Goal: Information Seeking & Learning: Learn about a topic

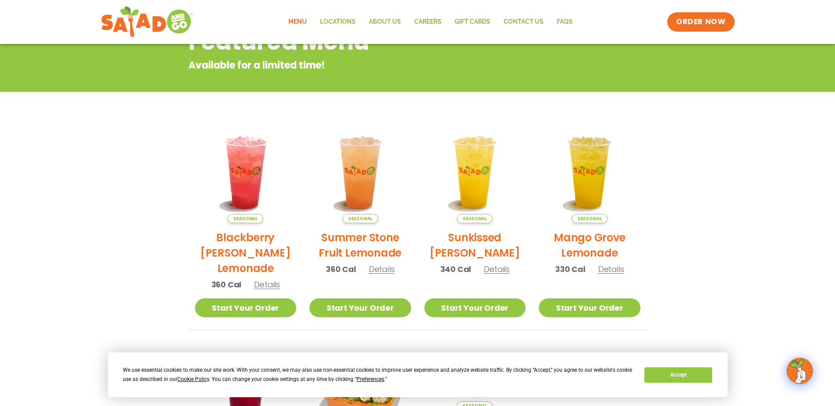
scroll to position [176, 0]
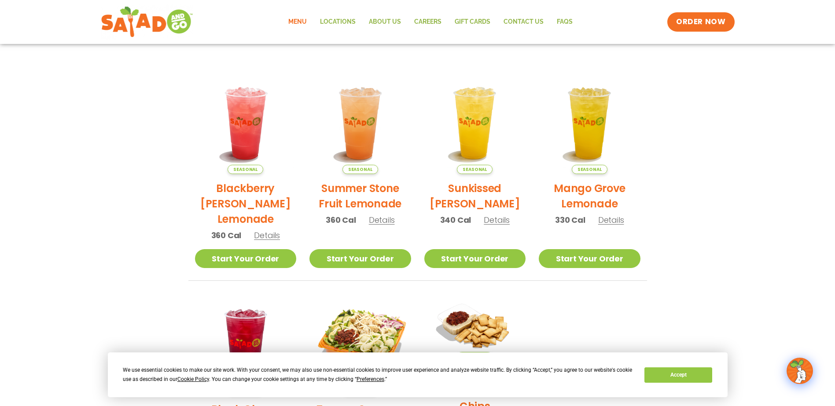
click at [615, 223] on span "Details" at bounding box center [611, 220] width 26 height 11
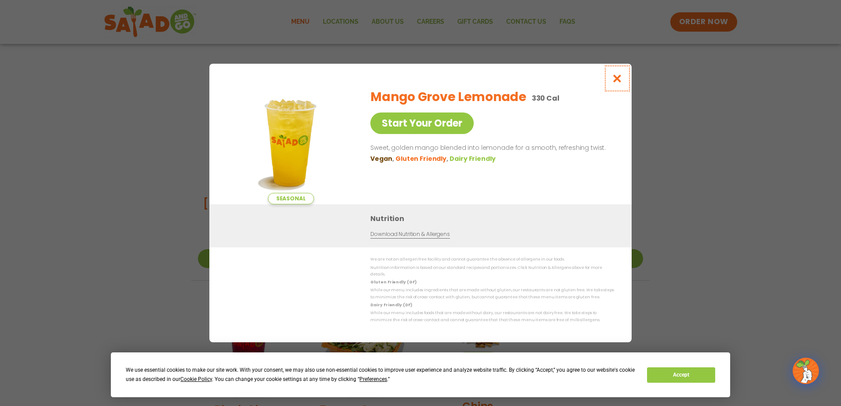
click at [618, 83] on icon "Close modal" at bounding box center [617, 78] width 11 height 9
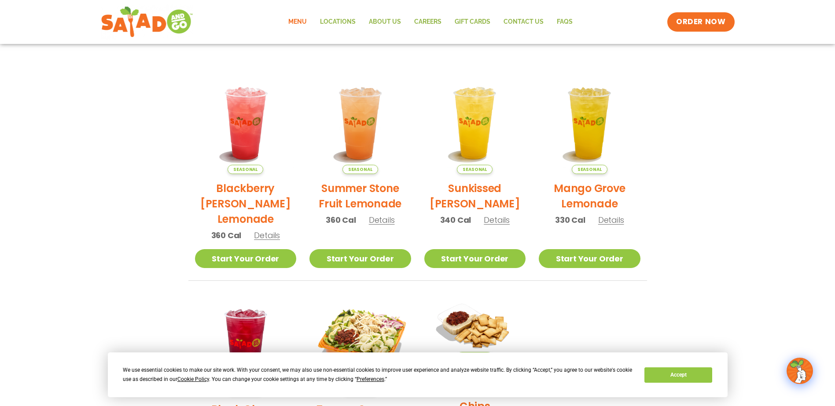
click at [365, 190] on h2 "Summer Stone Fruit Lemonade" at bounding box center [360, 196] width 102 height 31
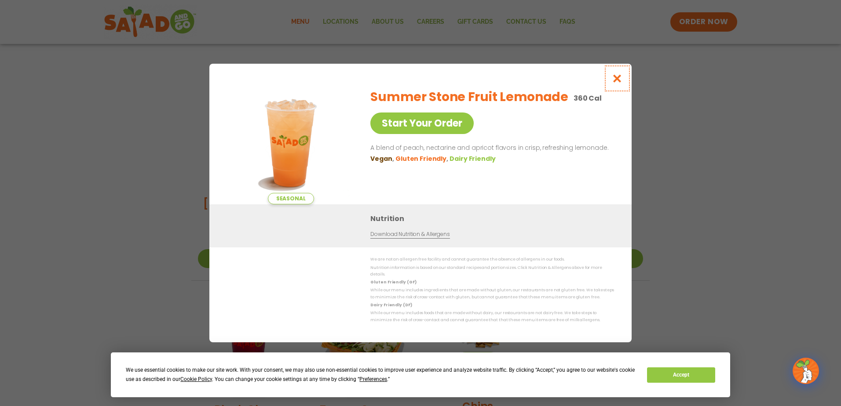
click at [622, 83] on icon "Close modal" at bounding box center [617, 78] width 11 height 9
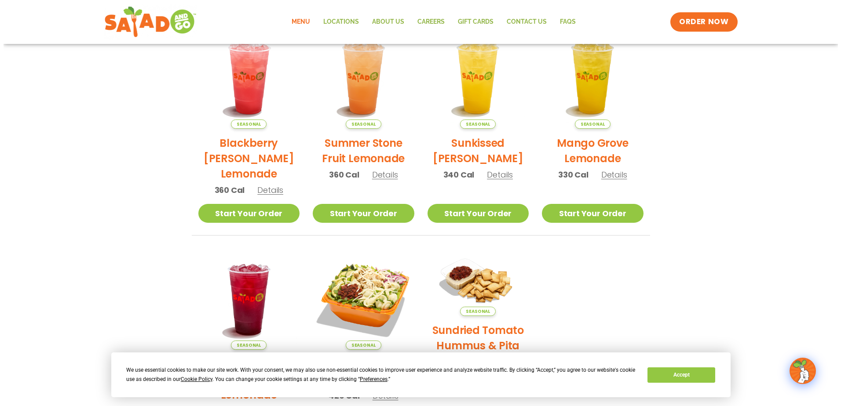
scroll to position [308, 0]
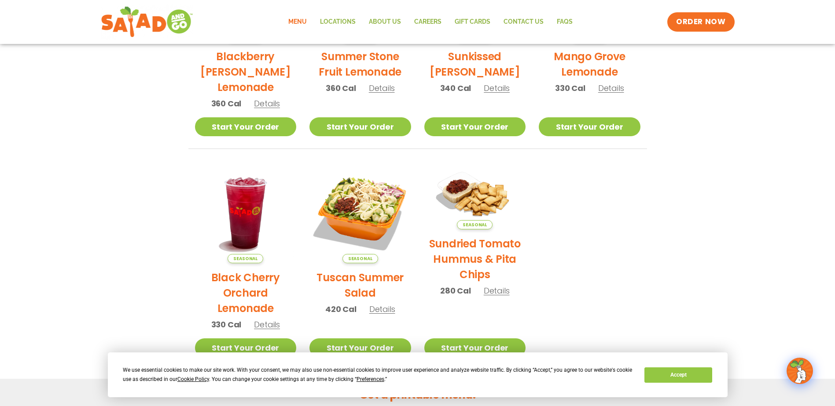
click at [366, 275] on h2 "Tuscan Summer Salad" at bounding box center [360, 285] width 102 height 31
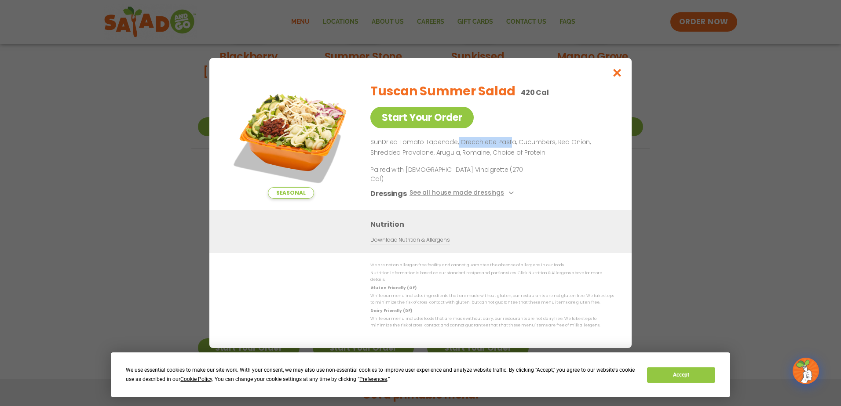
drag, startPoint x: 509, startPoint y: 151, endPoint x: 456, endPoint y: 155, distance: 53.4
click at [456, 155] on p "SunDried Tomato Tapenade, Orecchiette Pasta, Cucumbers, Red Onion, Shredded Pro…" at bounding box center [490, 147] width 240 height 21
drag, startPoint x: 456, startPoint y: 155, endPoint x: 462, endPoint y: 150, distance: 8.2
copy p "Orecchiette Past"
click at [613, 76] on icon "Close modal" at bounding box center [617, 72] width 11 height 9
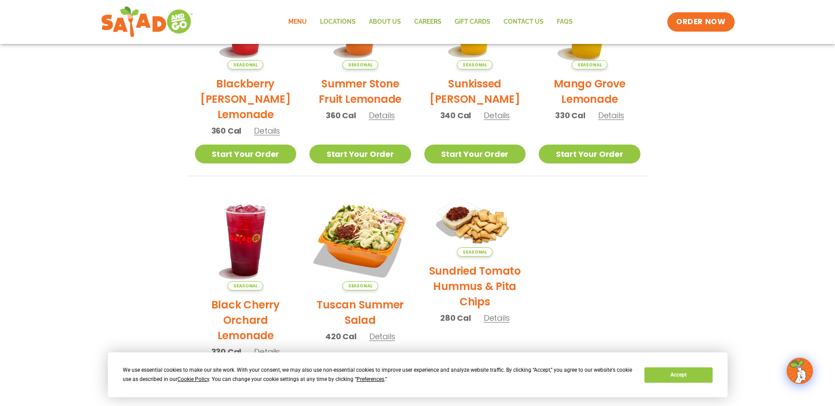
scroll to position [272, 0]
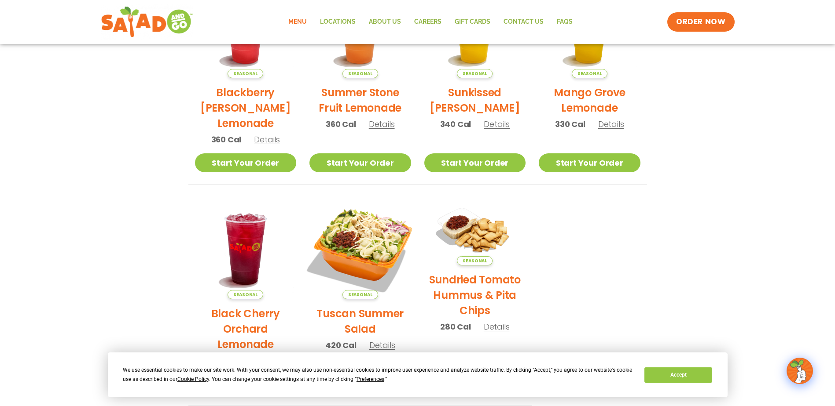
click at [366, 245] on img at bounding box center [359, 248] width 119 height 119
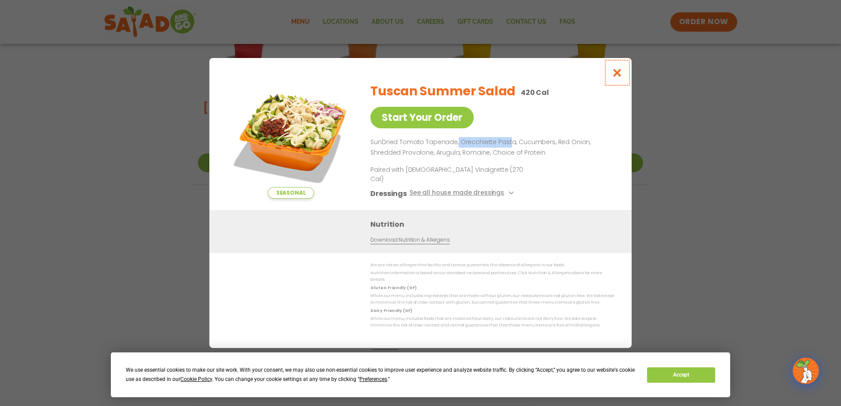
click at [618, 77] on icon "Close modal" at bounding box center [617, 72] width 11 height 9
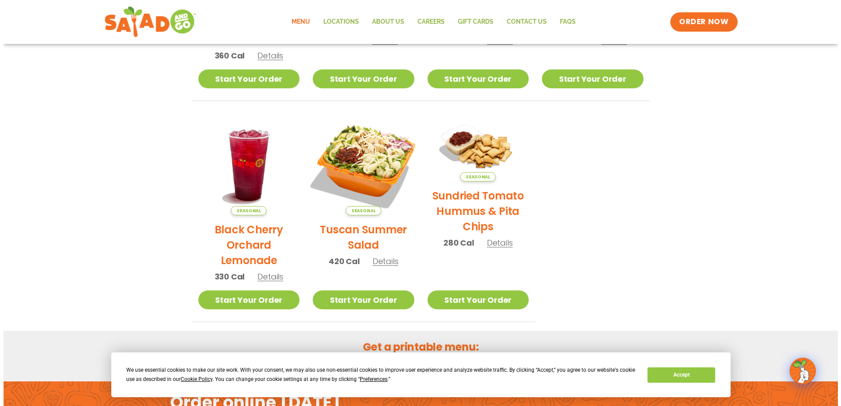
scroll to position [360, 0]
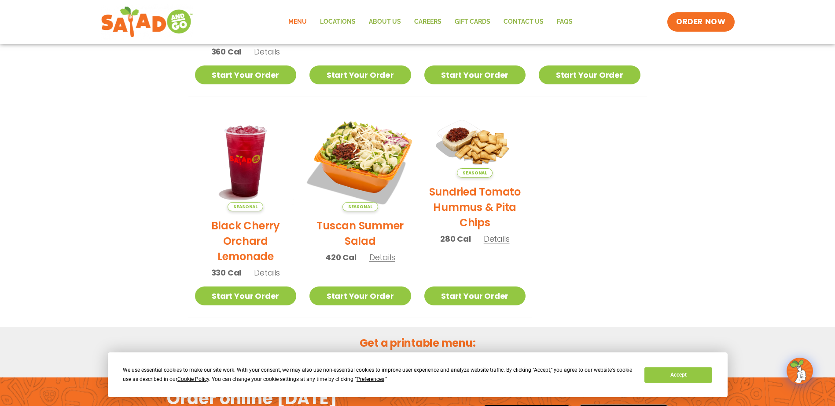
click at [365, 165] on img at bounding box center [359, 160] width 119 height 119
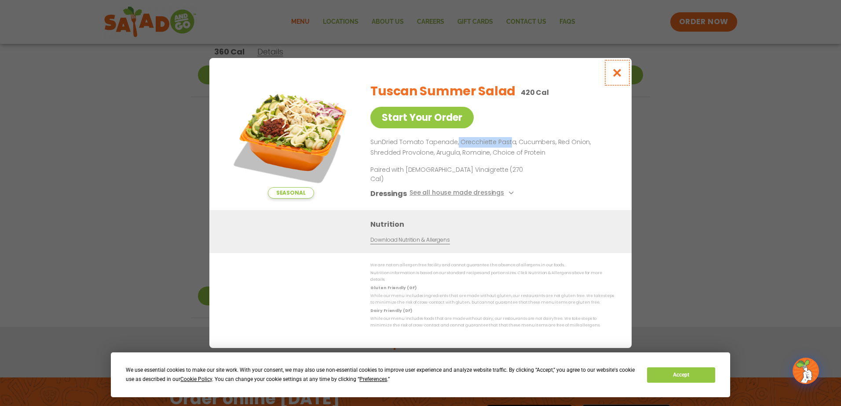
click at [620, 77] on icon "Close modal" at bounding box center [617, 72] width 11 height 9
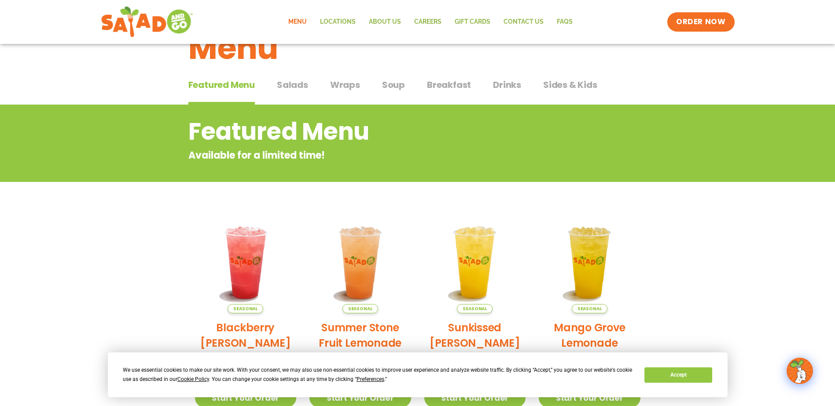
scroll to position [52, 0]
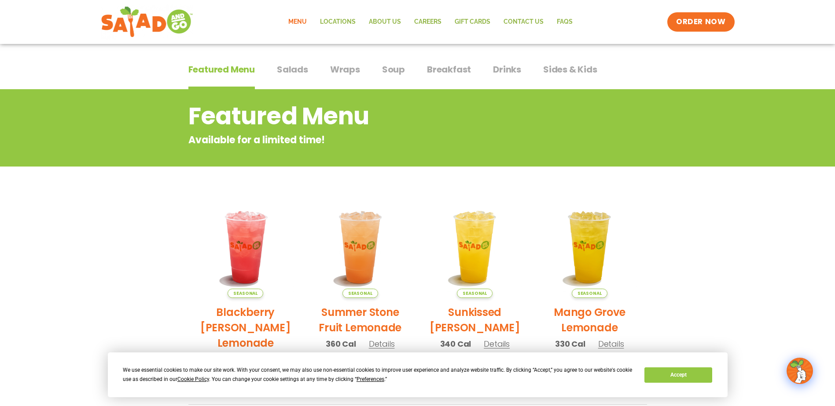
click at [297, 71] on span "Salads" at bounding box center [292, 69] width 31 height 13
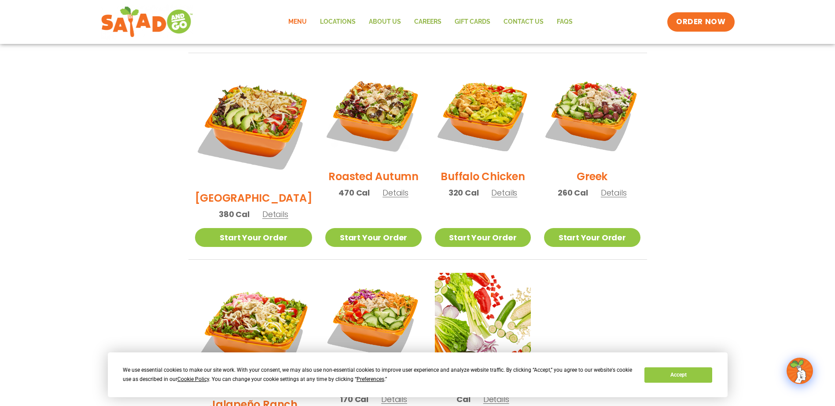
scroll to position [536, 0]
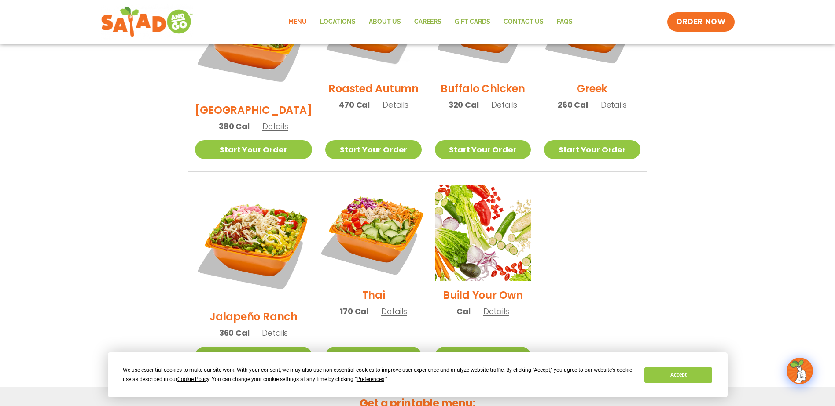
click at [351, 213] on img at bounding box center [373, 233] width 113 height 113
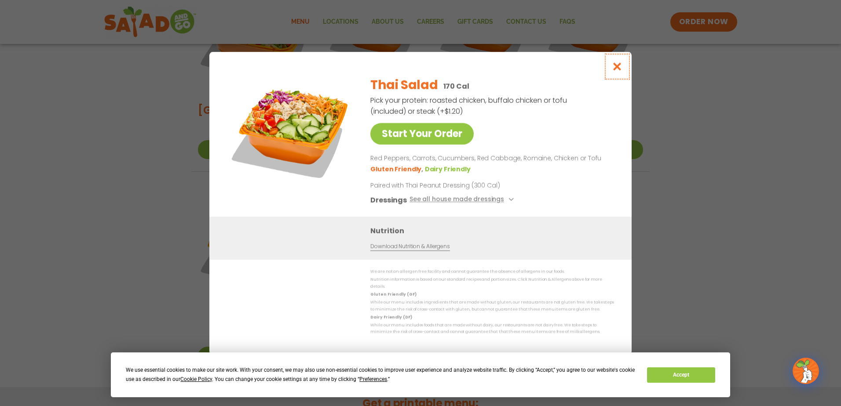
click at [617, 71] on icon "Close modal" at bounding box center [617, 66] width 11 height 9
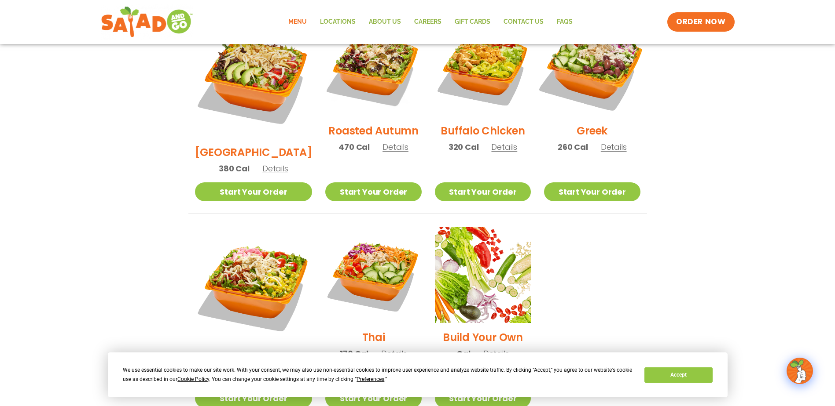
scroll to position [460, 0]
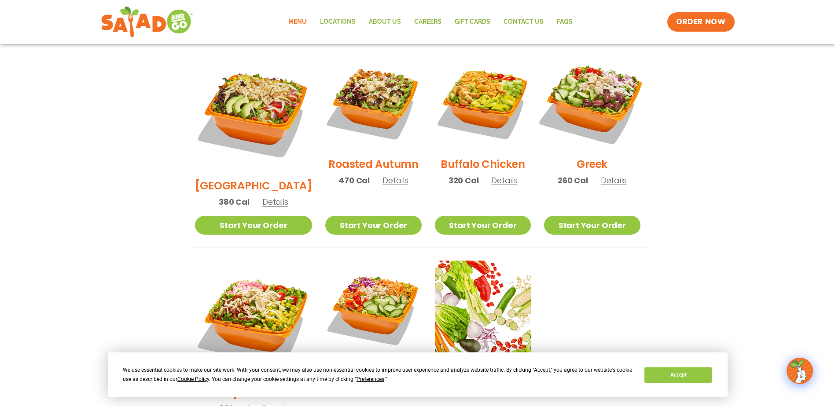
click at [597, 94] on img at bounding box center [591, 102] width 113 height 113
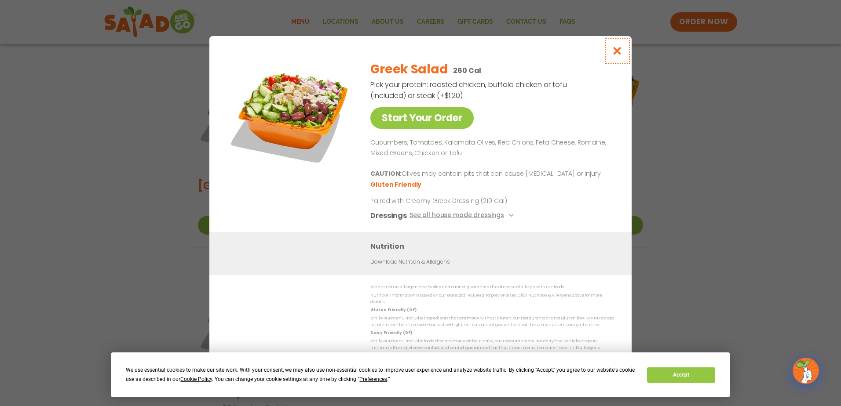
click at [616, 52] on icon "Close modal" at bounding box center [617, 50] width 11 height 9
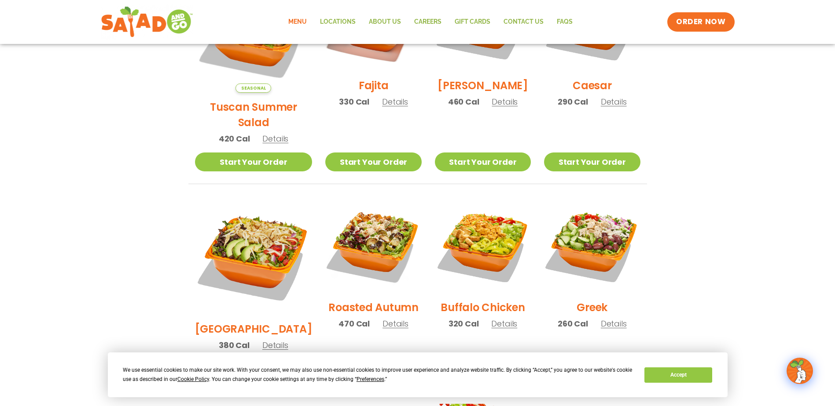
scroll to position [346, 0]
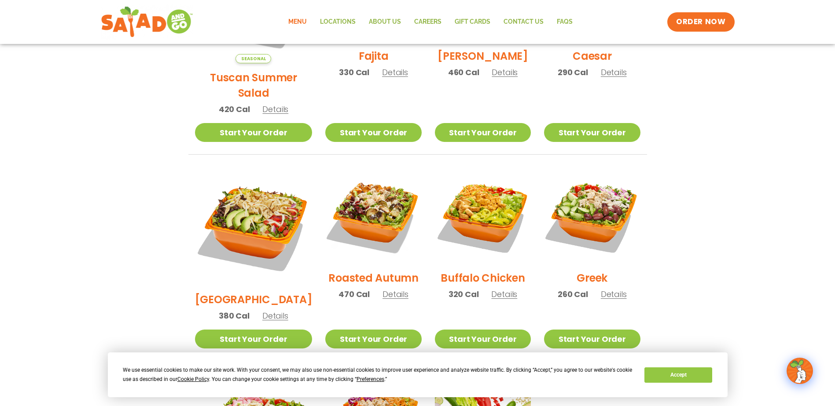
click at [581, 202] on img at bounding box center [592, 216] width 96 height 96
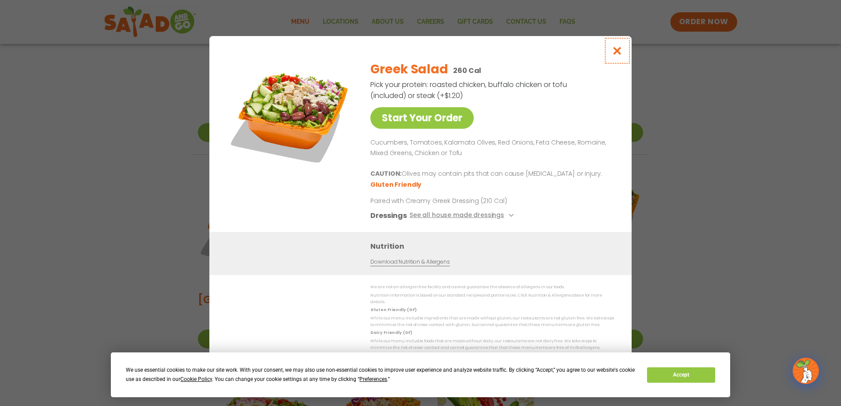
click at [621, 55] on icon "Close modal" at bounding box center [617, 50] width 11 height 9
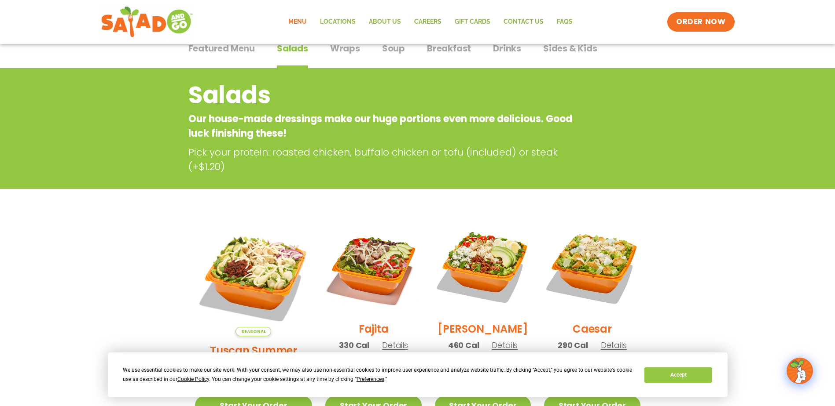
scroll to position [52, 0]
